Goal: Task Accomplishment & Management: Complete application form

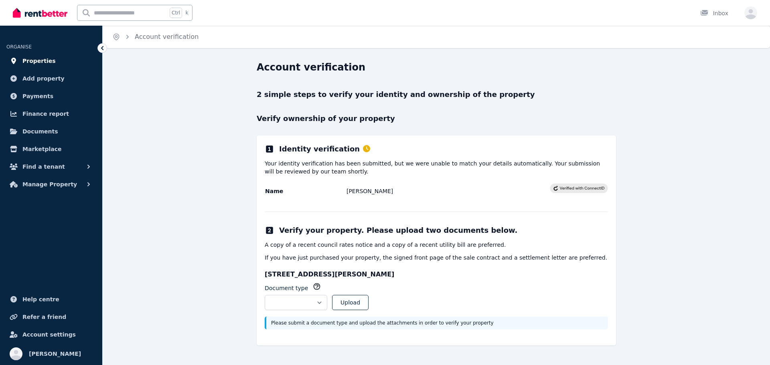
click at [43, 62] on span "Properties" at bounding box center [38, 61] width 33 height 10
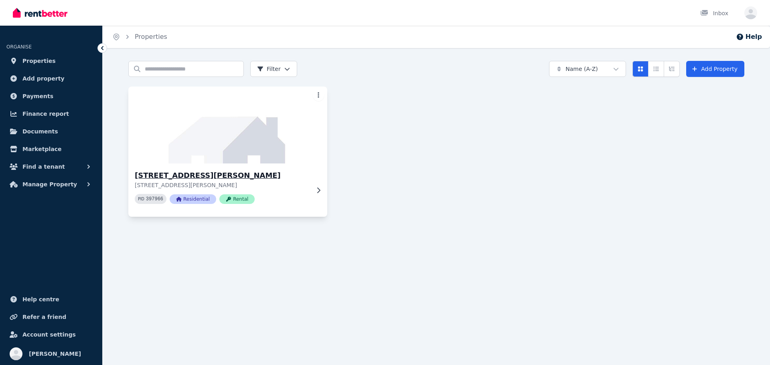
click at [232, 117] on img at bounding box center [228, 125] width 209 height 81
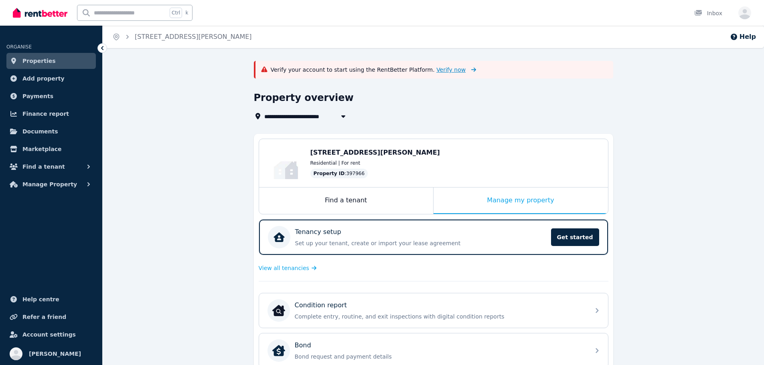
click at [438, 67] on span "Verify now" at bounding box center [450, 70] width 29 height 8
